Goal: Find specific page/section: Find specific page/section

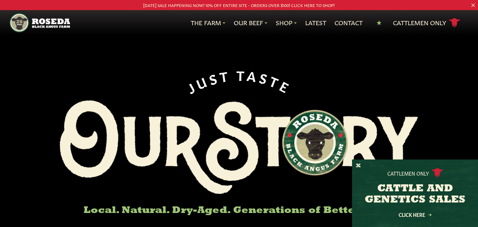
click at [88, 48] on div "J U S T T A S T E Local. Natural. Dry-Aged. Generations of Better Beef. Shop Ro…" at bounding box center [239, 145] width 430 height 291
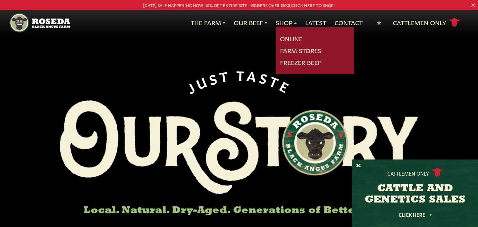
click at [289, 39] on link "Online" at bounding box center [291, 38] width 22 height 9
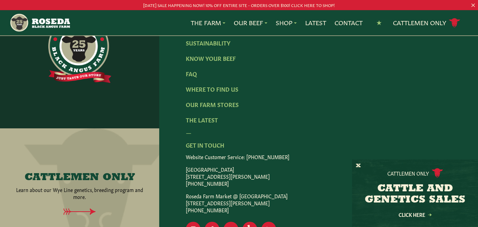
scroll to position [1510, 0]
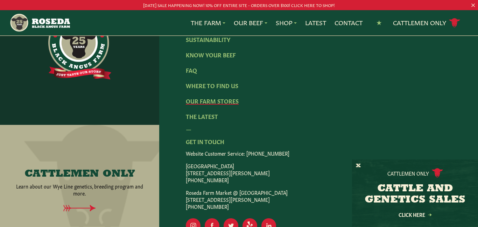
click at [210, 100] on link "Our Farm Stores" at bounding box center [212, 101] width 53 height 8
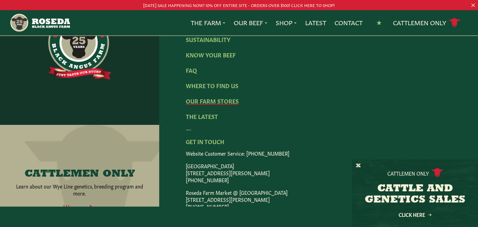
click at [210, 100] on link "Our Farm Stores" at bounding box center [212, 101] width 53 height 8
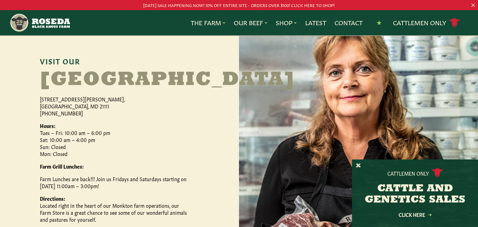
scroll to position [336, 0]
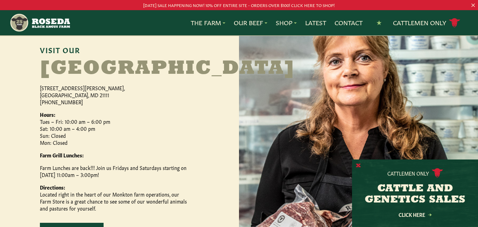
click at [358, 165] on button "X" at bounding box center [358, 165] width 5 height 7
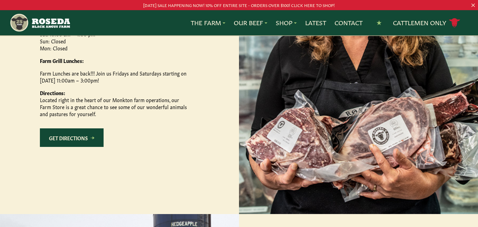
scroll to position [434, 0]
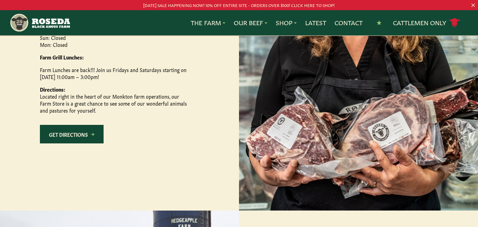
click at [74, 173] on div "Visit Our Monkton Farm Store 15317 Carroll Road, Monkton, MD 21111 (410) 472-26…" at bounding box center [119, 51] width 239 height 319
click at [73, 143] on link "Get Directions" at bounding box center [72, 134] width 64 height 19
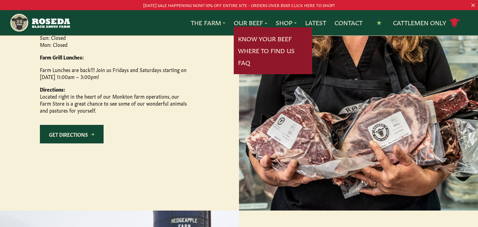
click at [189, 70] on div "Visit Our Monkton Farm Store 15317 Carroll Road, Monkton, MD 21111 (410) 472-26…" at bounding box center [119, 45] width 159 height 195
